Goal: Obtain resource: Download file/media

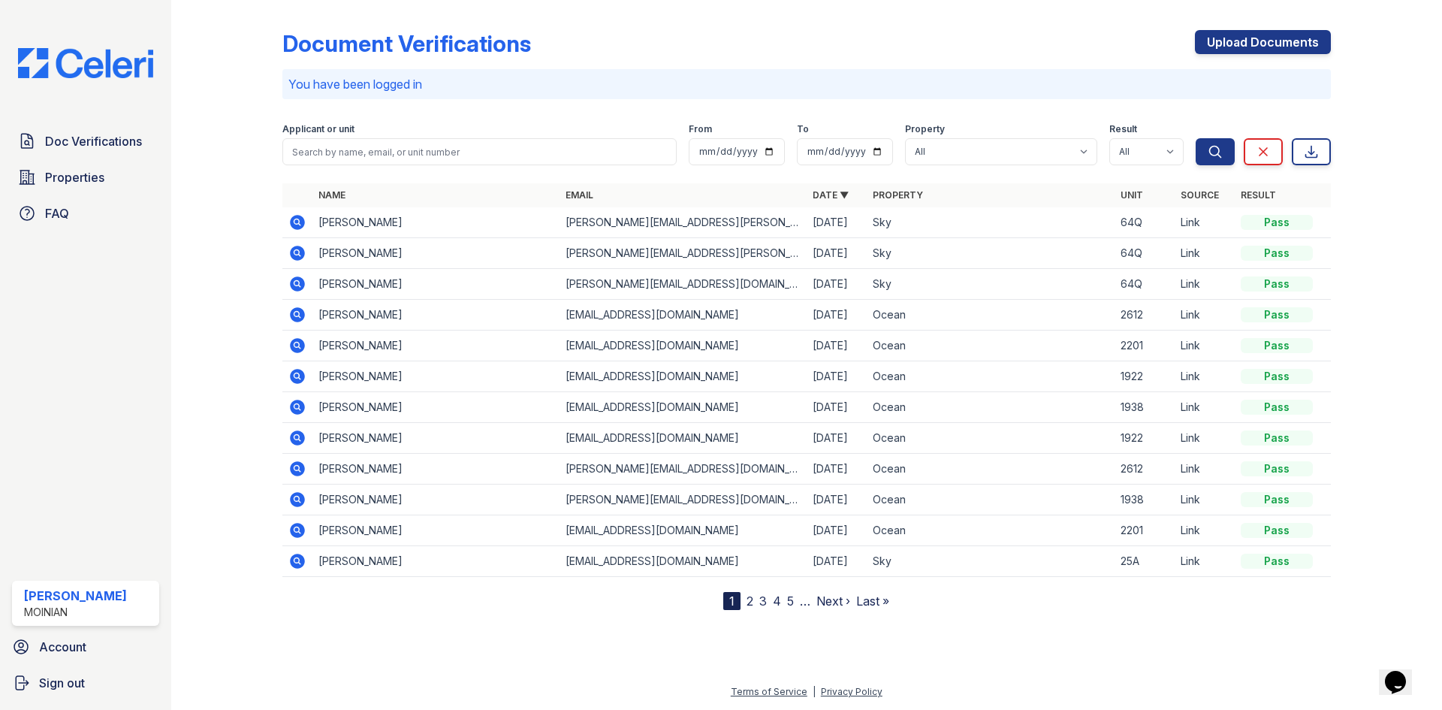
click at [303, 311] on icon at bounding box center [297, 314] width 15 height 15
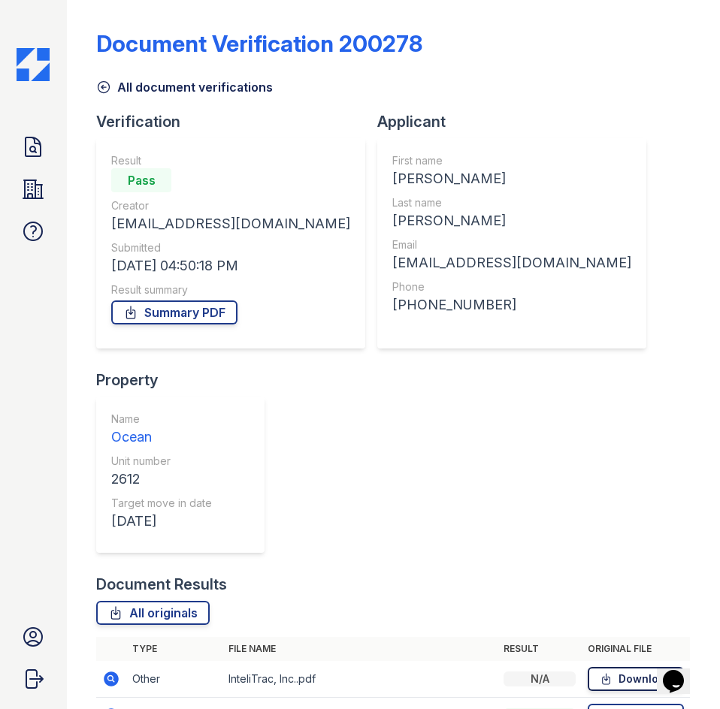
click at [635, 667] on link "Download" at bounding box center [635, 679] width 96 height 24
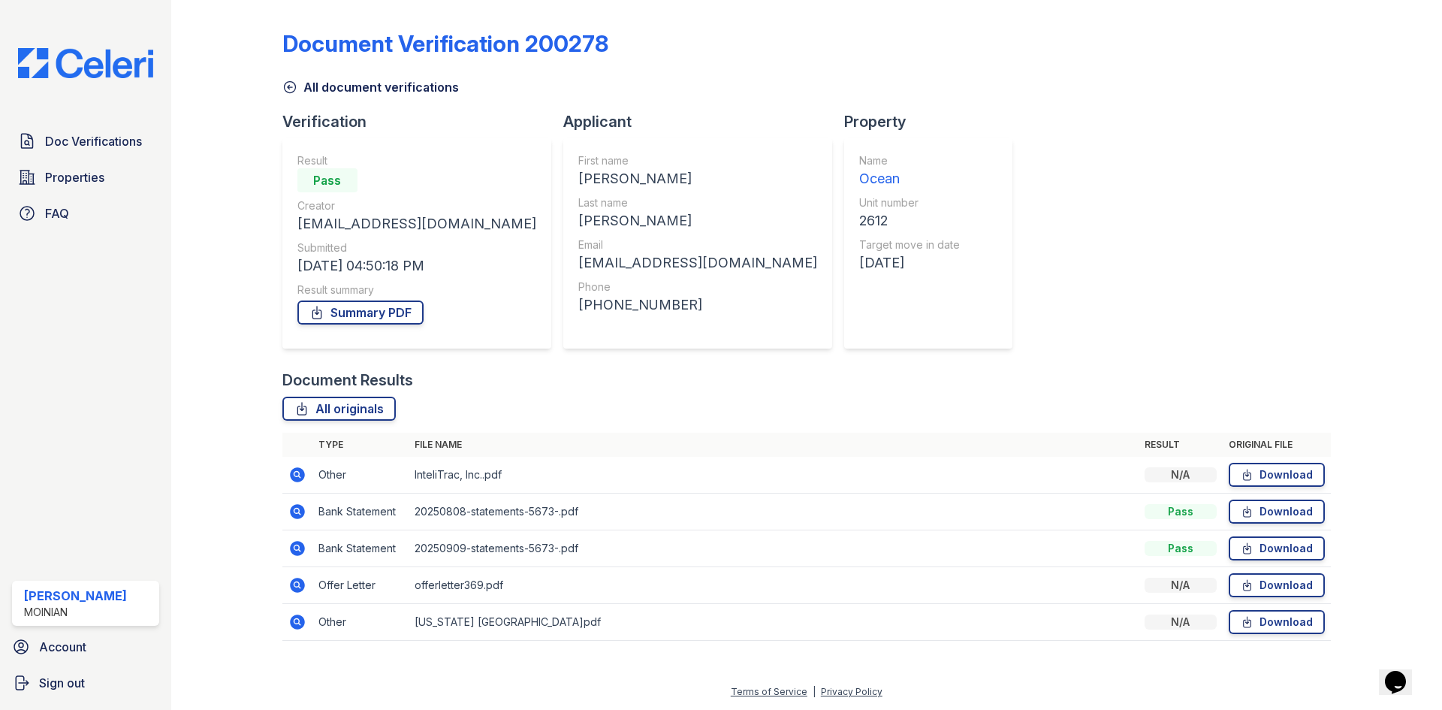
click at [309, 92] on link "All document verifications" at bounding box center [370, 87] width 177 height 18
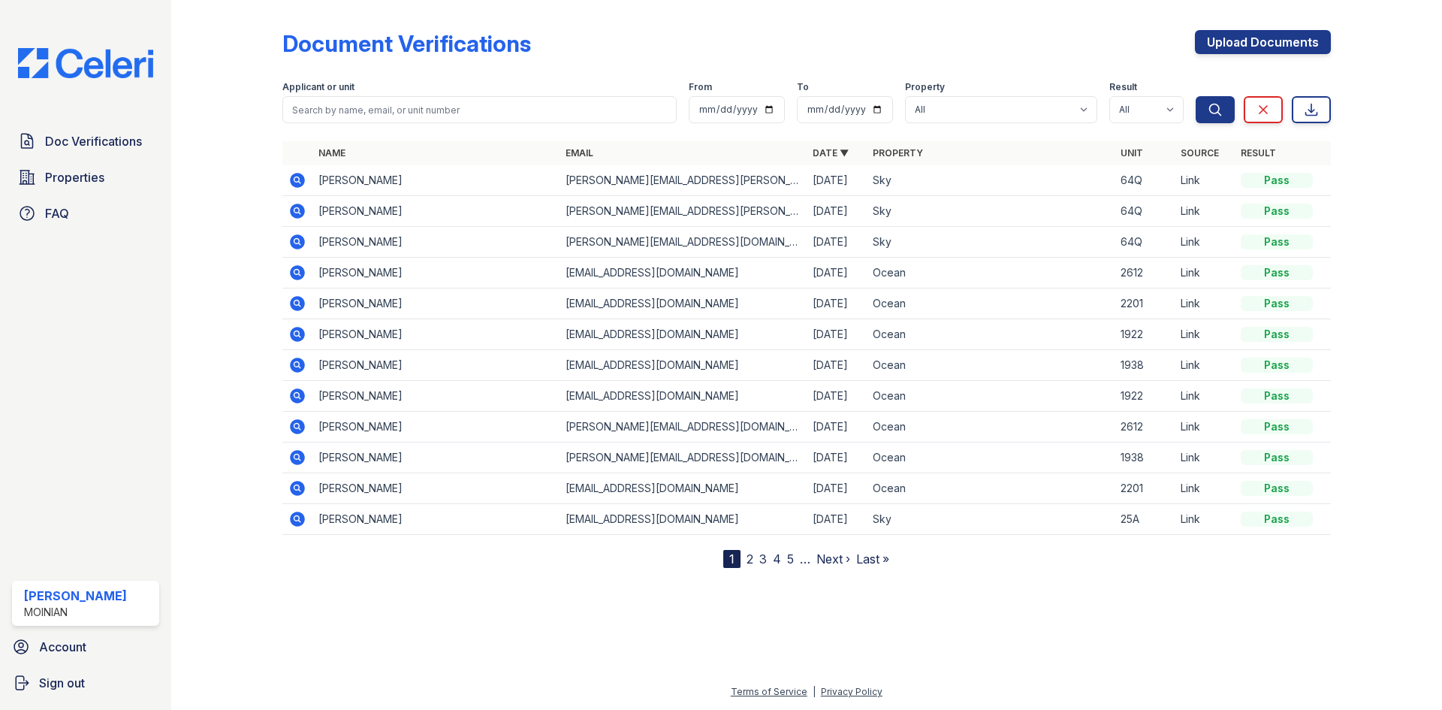
click at [299, 270] on icon at bounding box center [297, 273] width 18 height 18
